Goal: Communication & Community: Ask a question

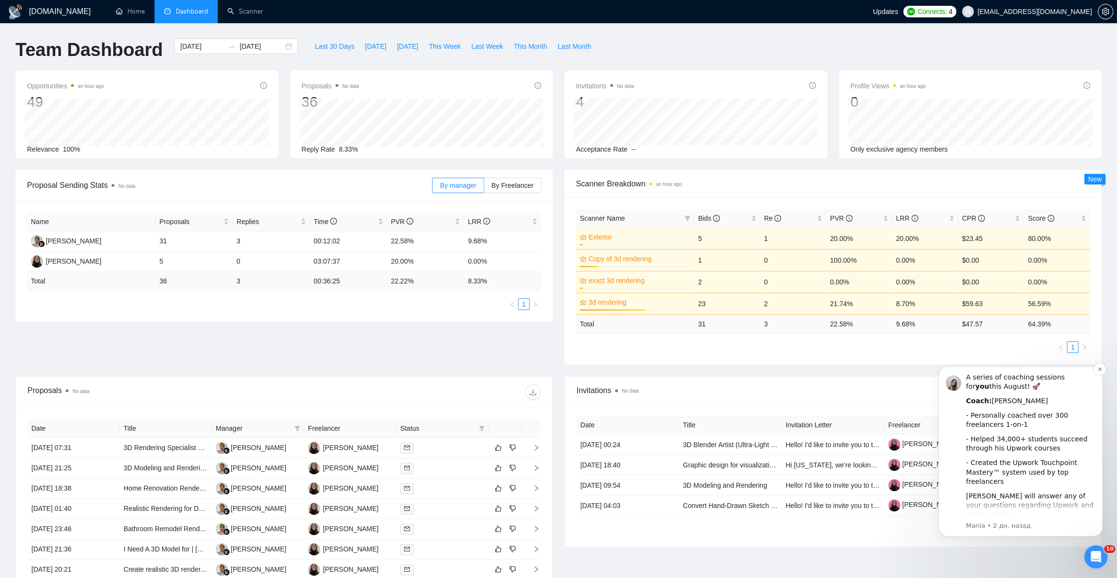
click at [1066, 491] on div "[PERSON_NAME] will answer any of your questions regarding Upwork and share insi…" at bounding box center [1030, 505] width 129 height 28
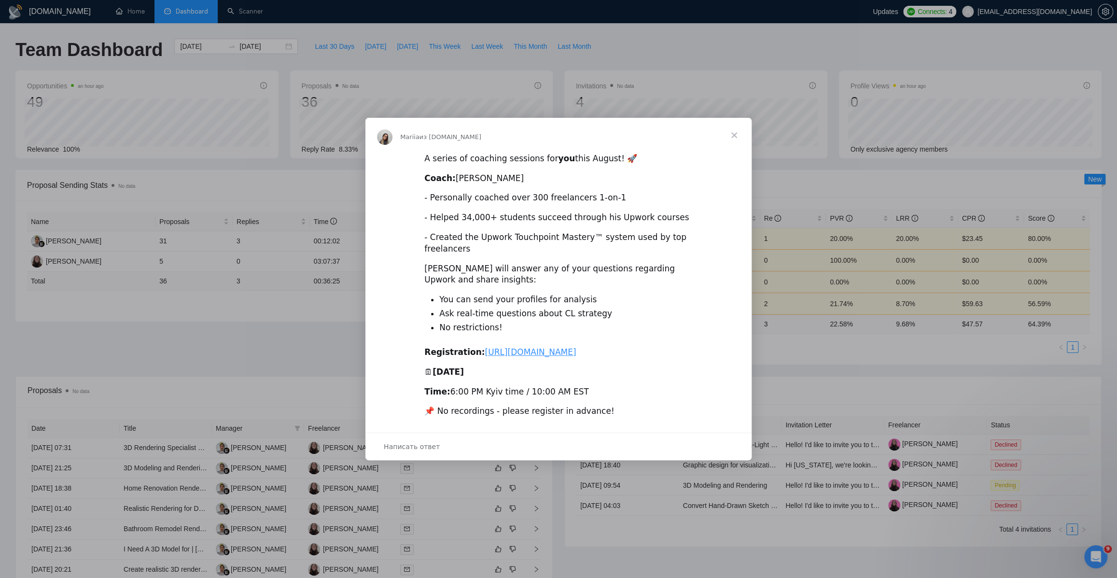
click at [816, 395] on div "Мессенджер Intercom" at bounding box center [558, 289] width 1117 height 578
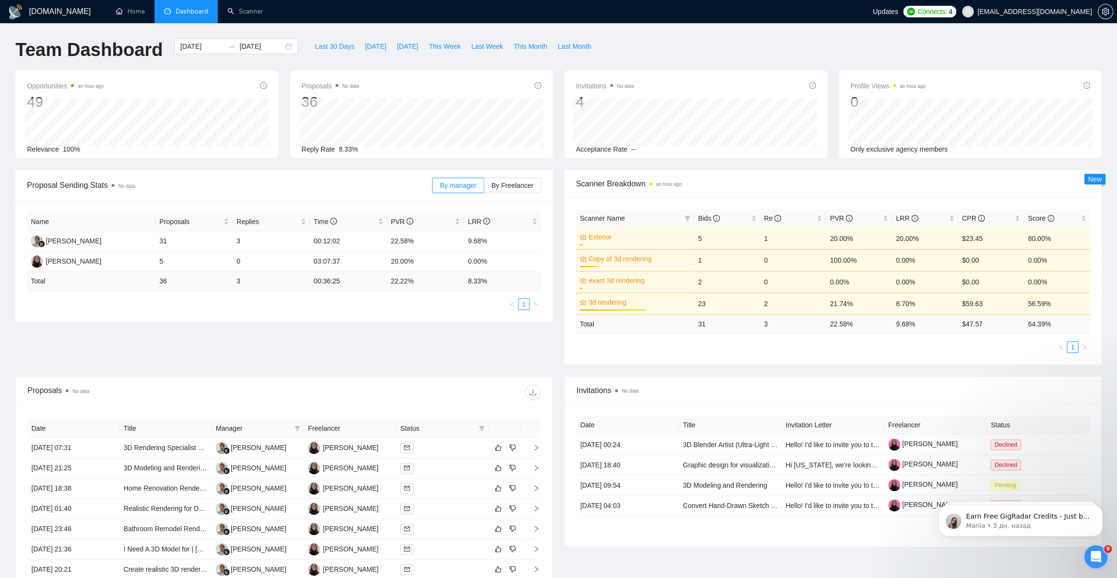
click at [1102, 549] on div "Открыть службу сообщений Intercom" at bounding box center [1096, 557] width 32 height 32
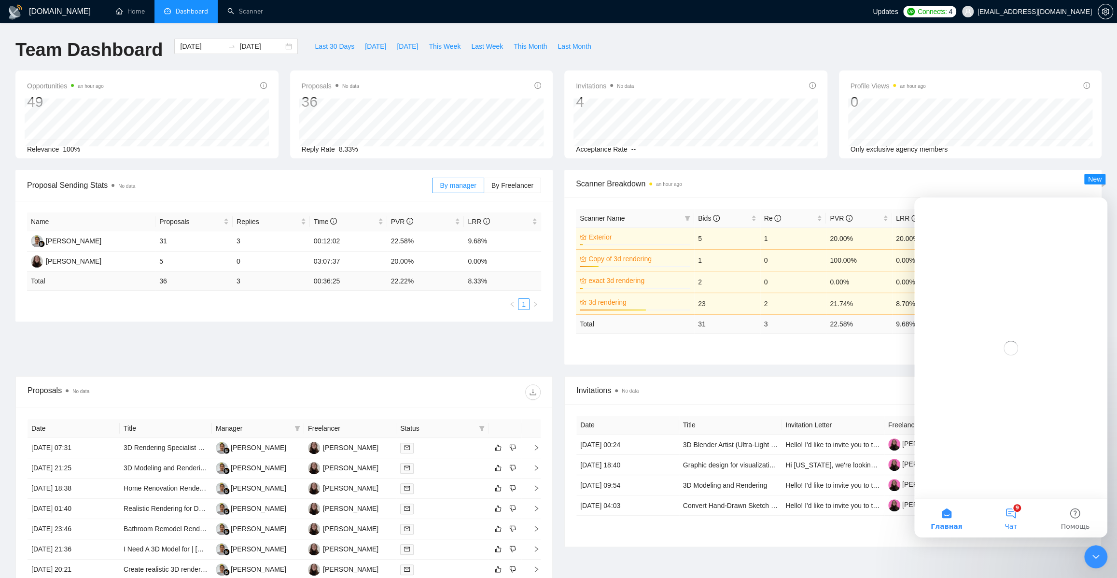
click at [1002, 512] on button "9 Чат" at bounding box center [1010, 518] width 64 height 39
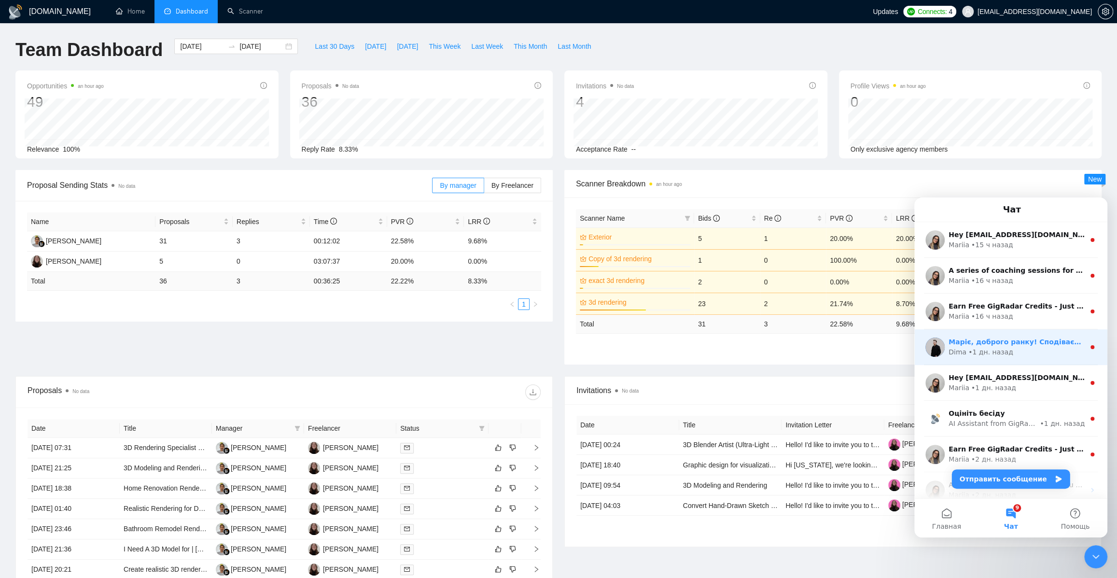
click at [1025, 359] on div "Маріє, доброго ранку! Сподіваємося, ви чудово провели вихідні 🙌 Підкажіть, будь…" at bounding box center [1010, 347] width 193 height 36
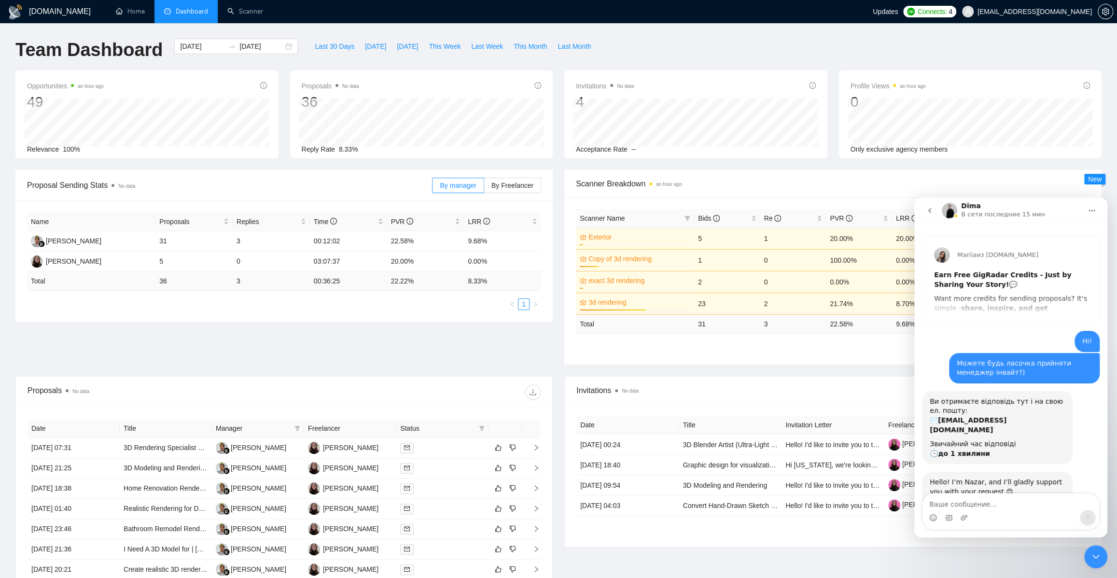
scroll to position [11, 0]
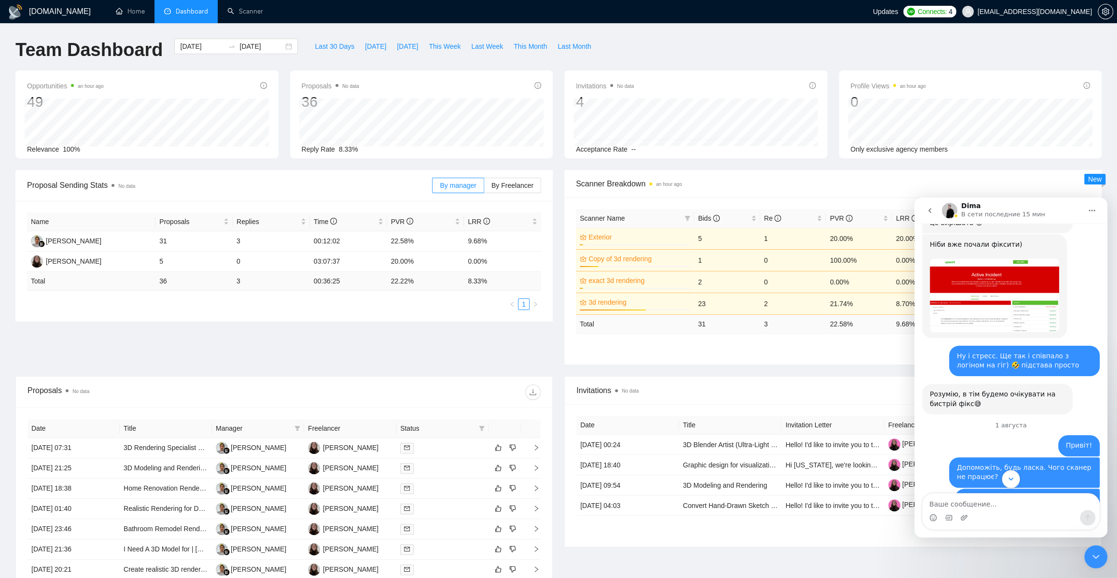
click at [1013, 477] on icon "Scroll to bottom" at bounding box center [1010, 478] width 9 height 9
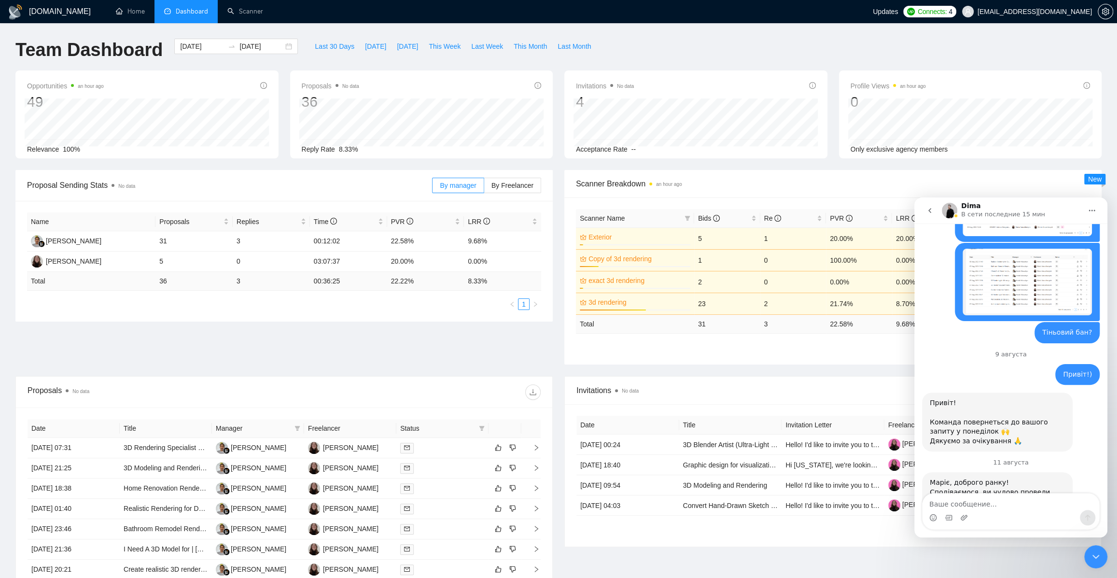
scroll to position [2555, 0]
drag, startPoint x: 959, startPoint y: 404, endPoint x: 1036, endPoint y: 423, distance: 79.6
click at [1036, 476] on div "Маріє, доброго ранку! Сподіваємося, ви чудово провели вихідні 🙌 Підкажіть, будь…" at bounding box center [997, 537] width 135 height 123
drag, startPoint x: 963, startPoint y: 434, endPoint x: 1004, endPoint y: 453, distance: 44.9
click at [1004, 476] on div "Маріє, доброго ранку! Сподіваємося, ви чудово провели вихідні 🙌 Підкажіть, будь…" at bounding box center [997, 537] width 135 height 123
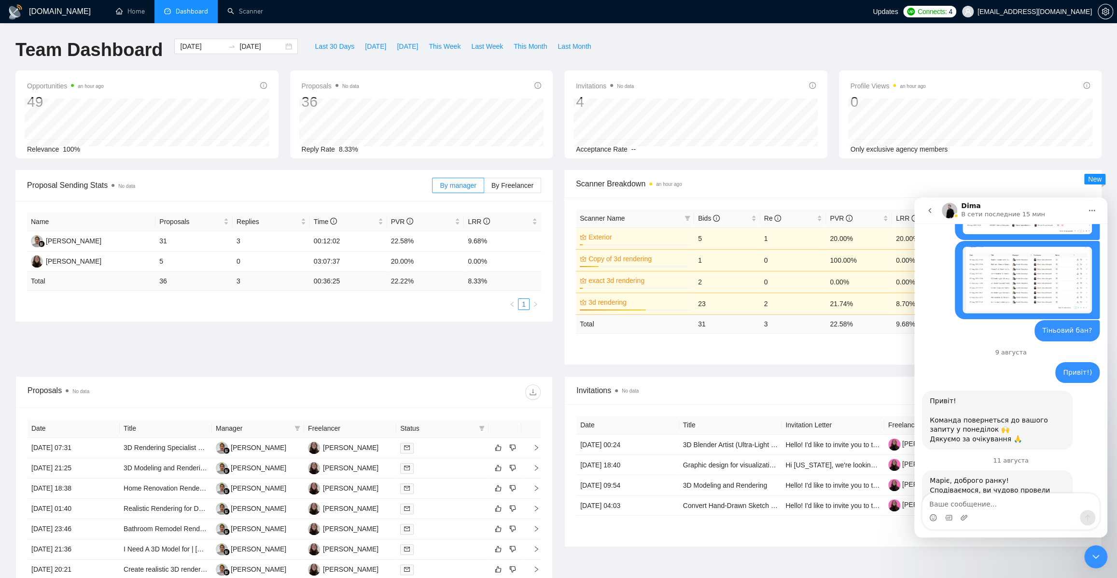
drag, startPoint x: 1008, startPoint y: 462, endPoint x: 954, endPoint y: 410, distance: 75.1
click at [954, 476] on div "Маріє, доброго ранку! Сподіваємося, ви чудово провели вихідні 🙌 Підкажіть, будь…" at bounding box center [997, 537] width 135 height 123
click at [990, 507] on textarea "Ваше сообщение..." at bounding box center [1010, 501] width 177 height 16
type textarea "G"
type textarea "Привіт. Нічого не змінювала("
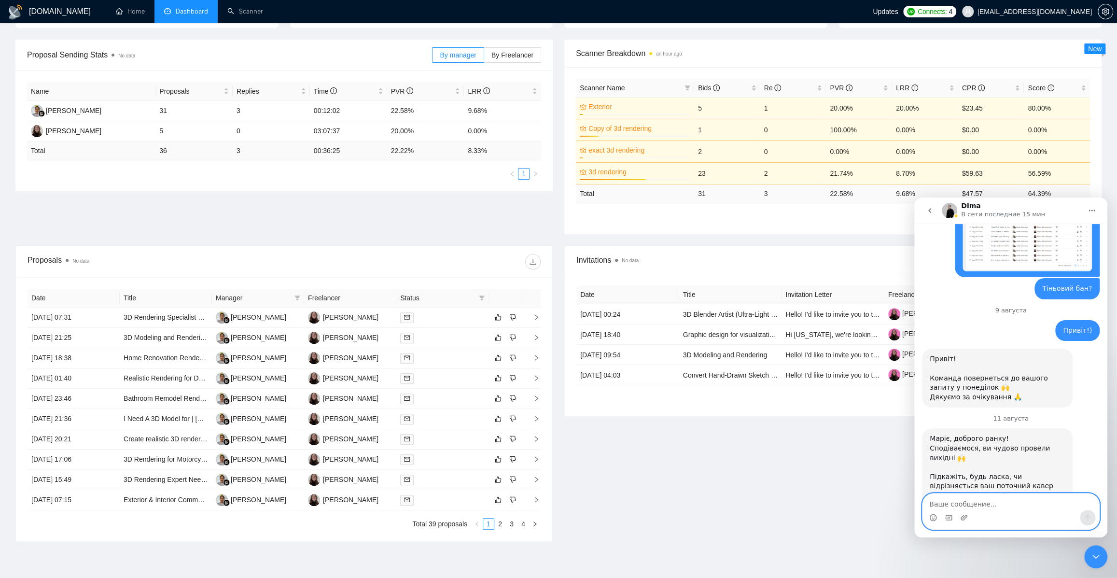
scroll to position [131, 0]
click at [500, 517] on link "2" at bounding box center [500, 522] width 11 height 11
click at [512, 523] on link "3" at bounding box center [511, 522] width 11 height 11
click at [968, 501] on textarea "Ваше сообщение..." at bounding box center [1010, 501] width 177 height 16
type textarea "Наче в мене тіньовий Бан від апворк..."
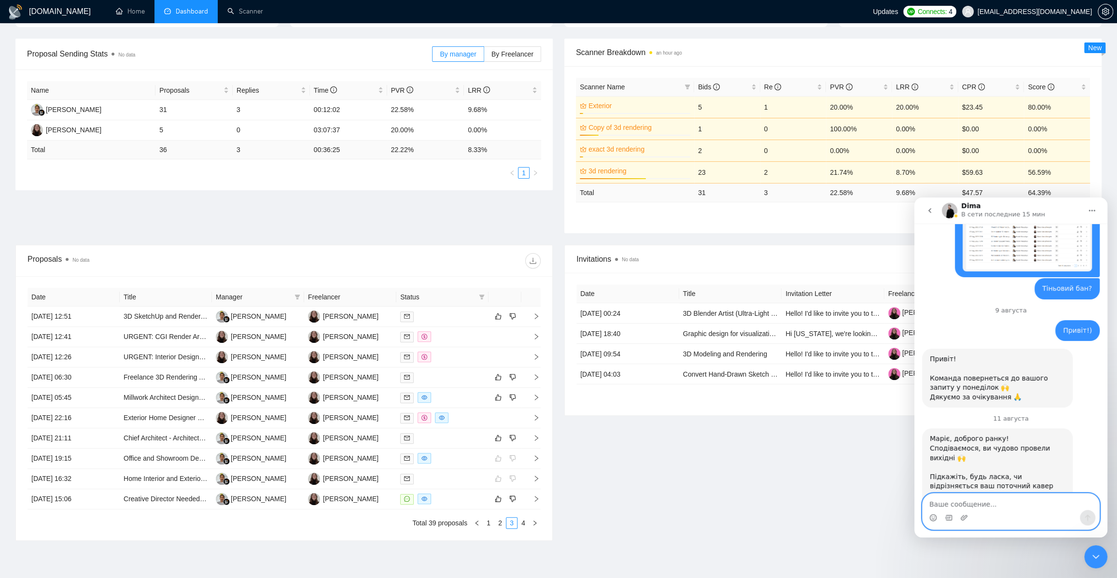
scroll to position [2619, 0]
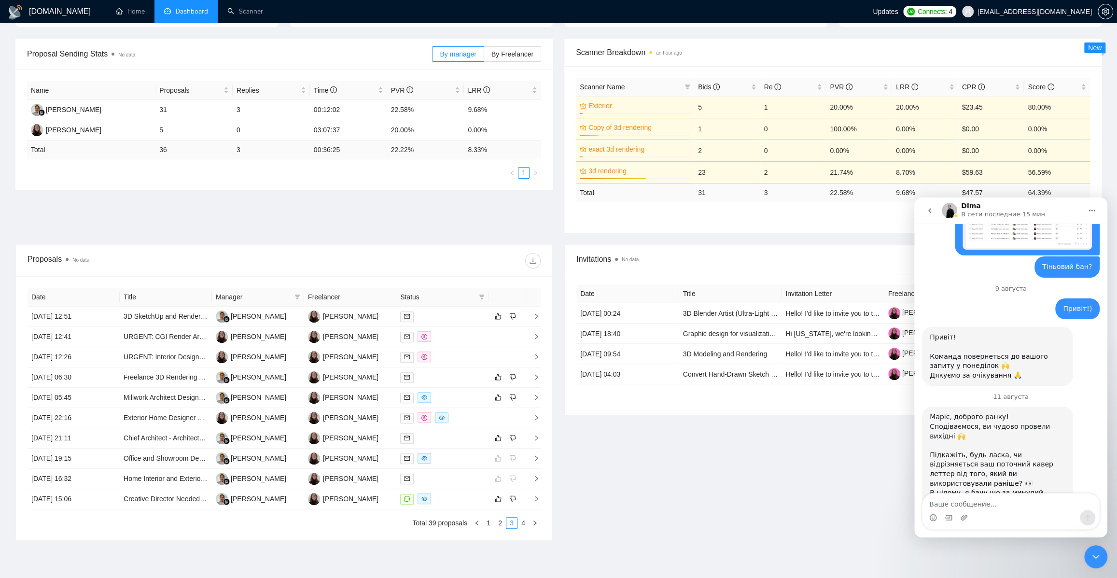
click at [774, 437] on div "Invitations No data Date Title Invitation Letter Freelancer Status [DATE] 00:24…" at bounding box center [832, 393] width 549 height 296
click at [257, 13] on link "Scanner" at bounding box center [245, 11] width 36 height 8
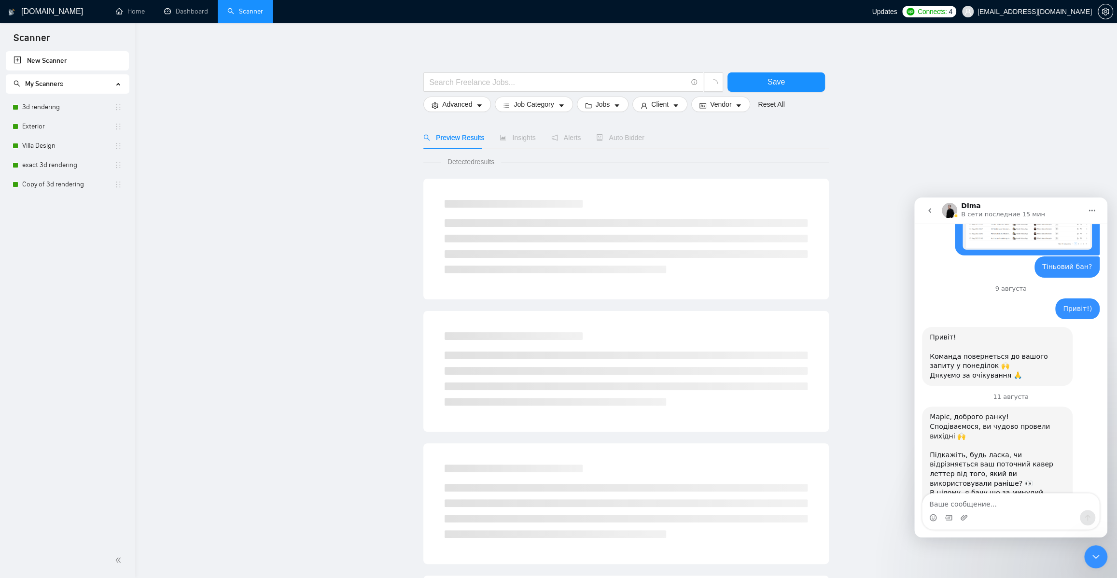
drag, startPoint x: 1027, startPoint y: 516, endPoint x: 1023, endPoint y: 513, distance: 5.1
click at [1026, 516] on div "Мессенджер Intercom" at bounding box center [1010, 517] width 177 height 15
click at [1022, 508] on textarea "Ваше сообщение..." at bounding box center [1010, 501] width 177 height 16
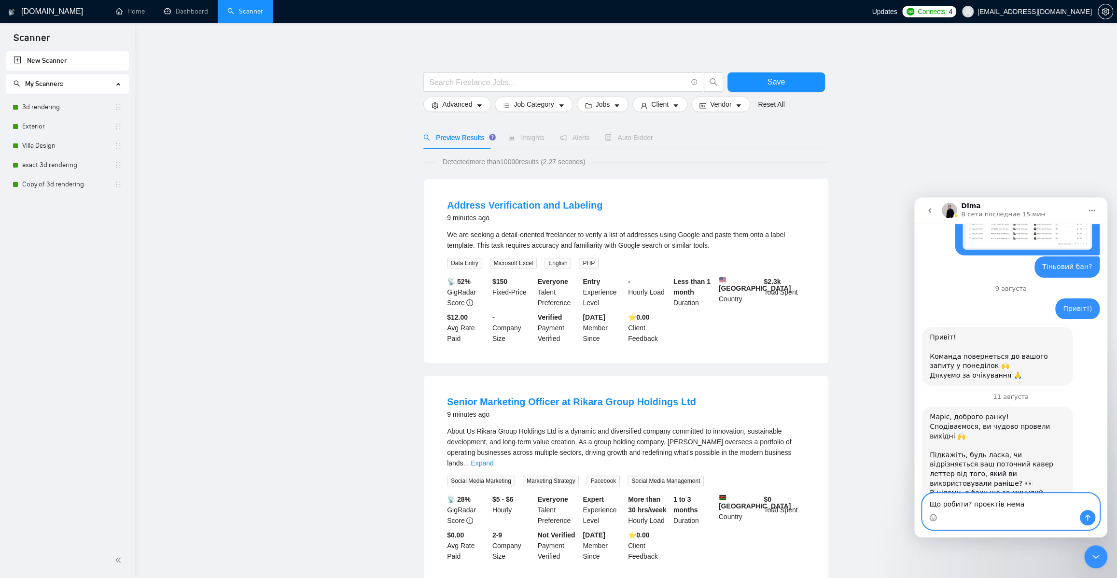
type textarea "Що робити? проєктів немає"
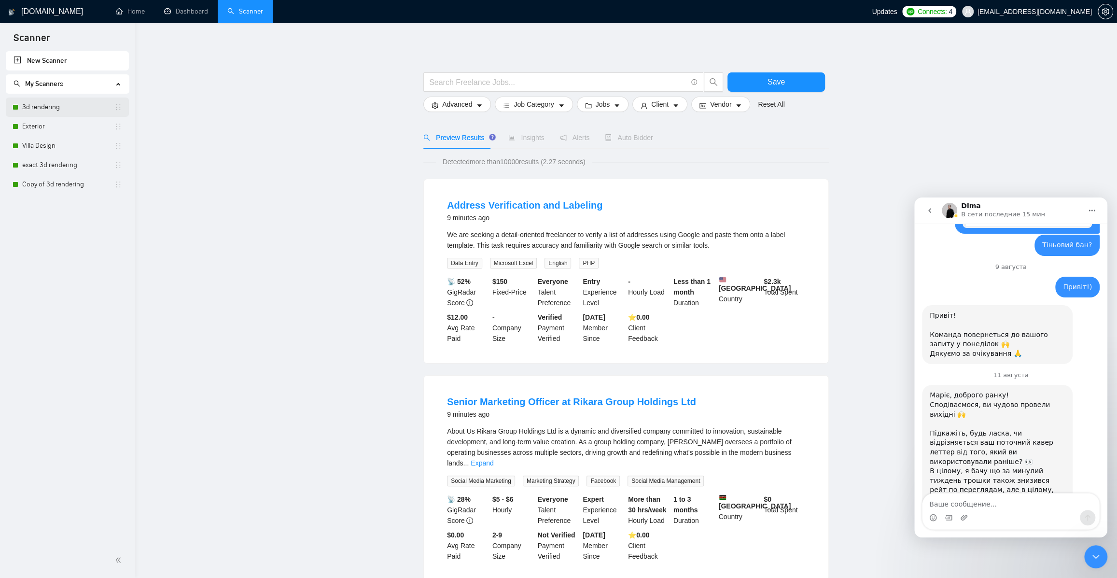
click at [52, 105] on link "3d rendering" at bounding box center [68, 107] width 92 height 19
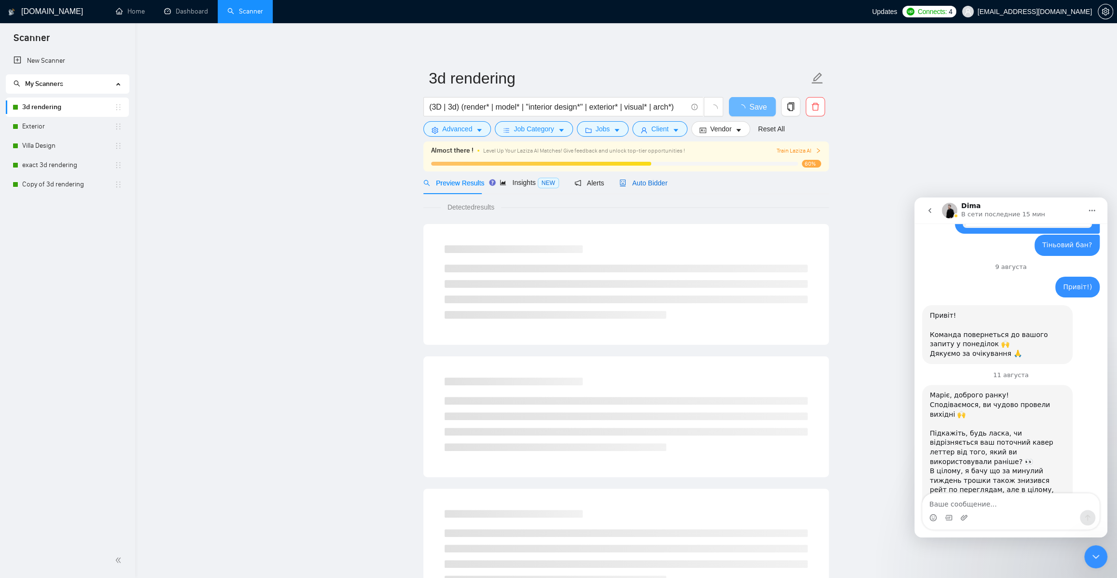
click at [649, 181] on span "Auto Bidder" at bounding box center [643, 183] width 48 height 8
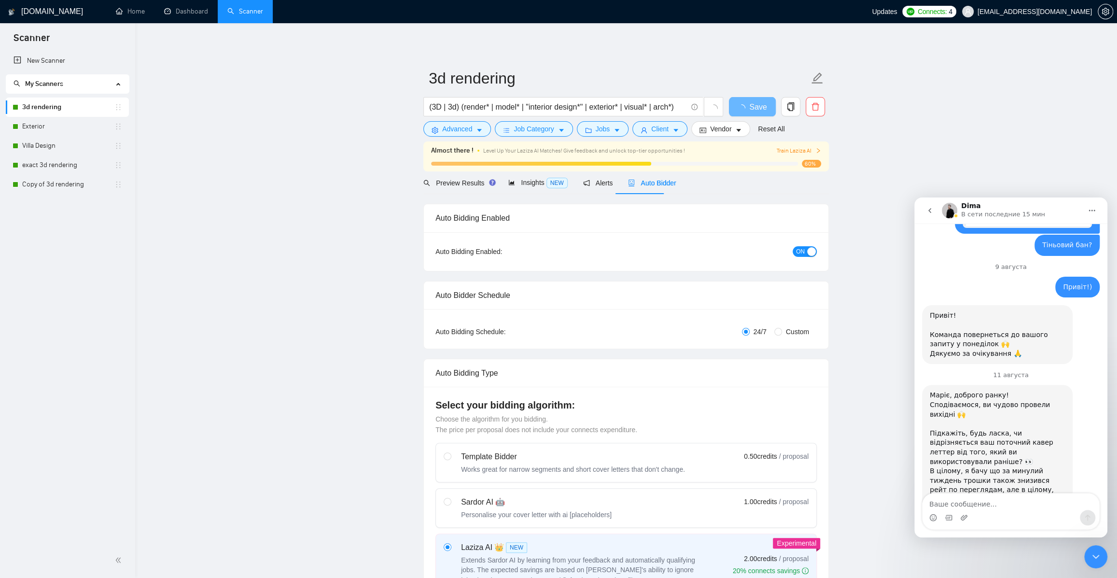
checkbox input "true"
drag, startPoint x: 876, startPoint y: 507, endPoint x: 780, endPoint y: 174, distance: 346.2
click at [128, 14] on link "Home" at bounding box center [130, 11] width 29 height 8
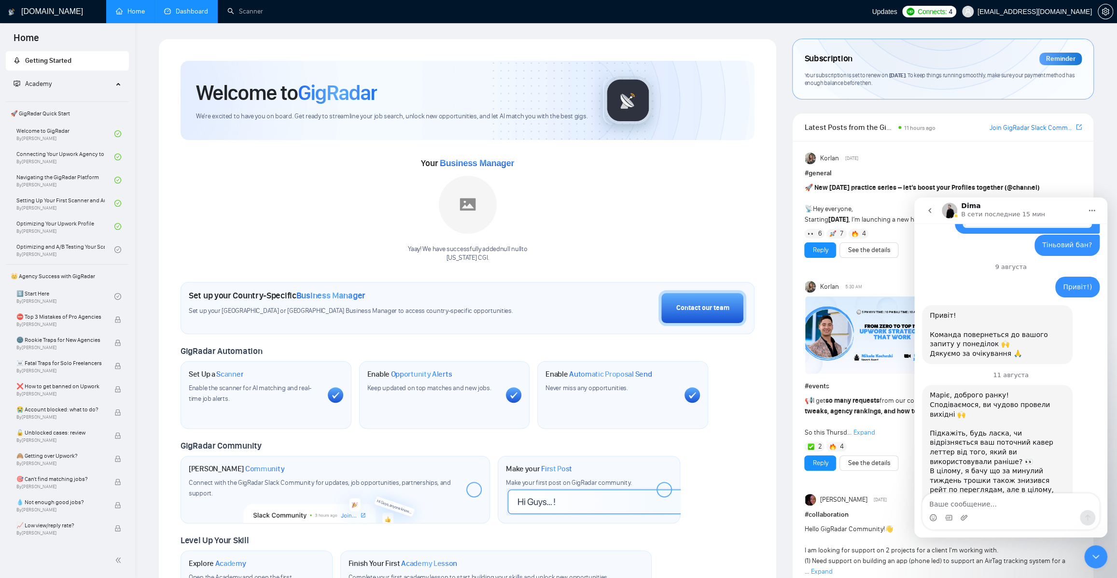
click at [178, 7] on link "Dashboard" at bounding box center [186, 11] width 44 height 8
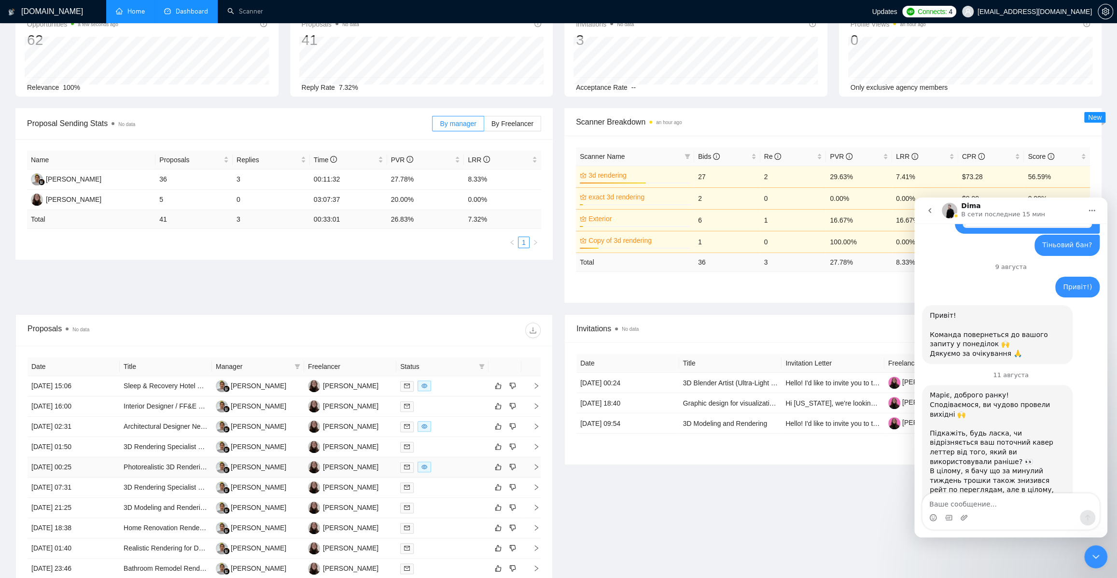
scroll to position [175, 0]
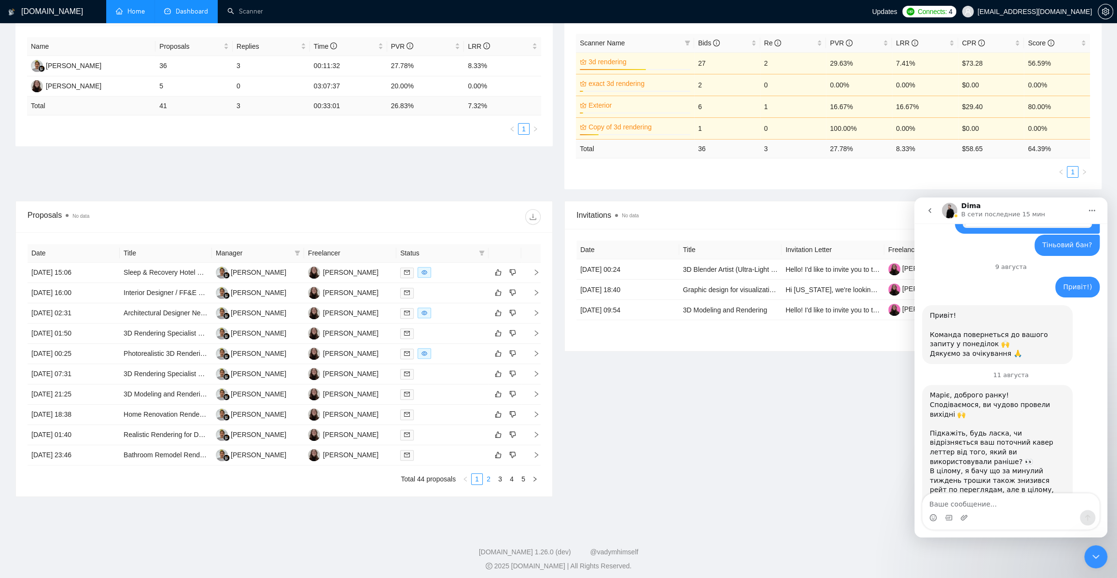
click at [485, 478] on link "2" at bounding box center [488, 479] width 11 height 11
click at [477, 482] on link "1" at bounding box center [477, 479] width 11 height 11
